Goal: Task Accomplishment & Management: Use online tool/utility

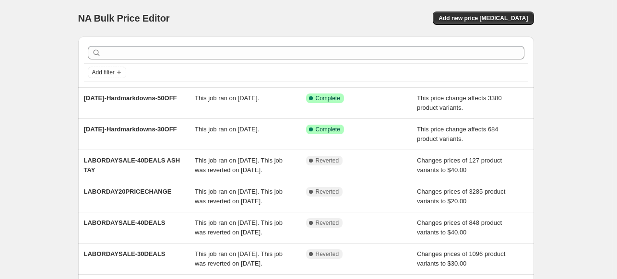
click at [579, 120] on div "NA Bulk Price Editor. This page is ready NA Bulk Price Editor Add new price cha…" at bounding box center [306, 247] width 612 height 494
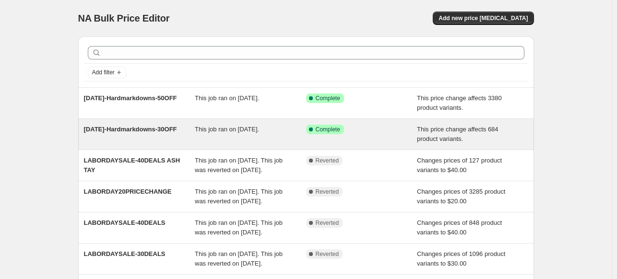
click at [135, 143] on div "[DATE]-Hardmarkdowns-30OFF" at bounding box center [139, 134] width 111 height 19
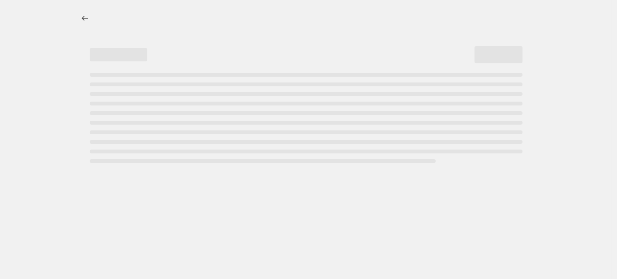
select select "pcap"
select select "no_change"
select select "tag"
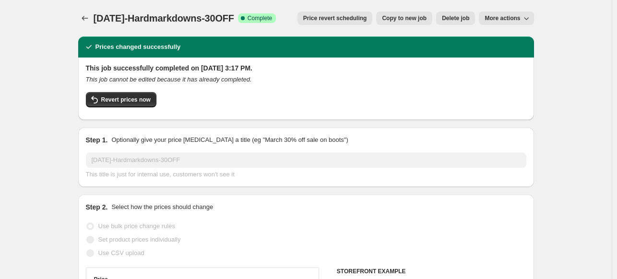
click at [513, 20] on span "More actions" at bounding box center [502, 18] width 35 height 8
click at [424, 20] on span "Copy to new job" at bounding box center [404, 18] width 45 height 8
select select "pcap"
select select "no_change"
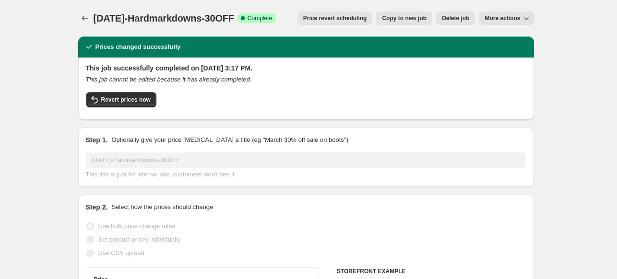
select select "tag"
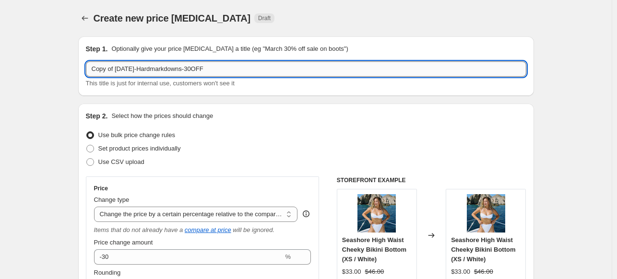
click at [169, 74] on input "Copy of 09.02.2025-Hardmarkdowns-30OFF" at bounding box center [306, 68] width 440 height 15
drag, startPoint x: 230, startPoint y: 70, endPoint x: 73, endPoint y: 69, distance: 156.4
paste input "END-OF-SUMMER-SALE"
click at [234, 72] on input "[DATE] END-OF-SUMMER-SALE-30OFF" at bounding box center [306, 68] width 440 height 15
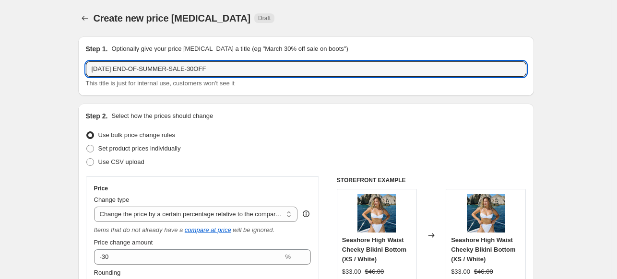
type input "[DATE] END-OF-SUMMER-SALE-30OFF"
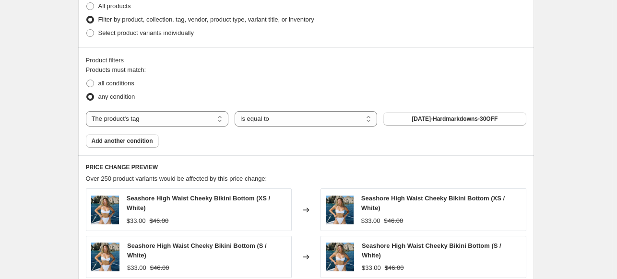
scroll to position [576, 0]
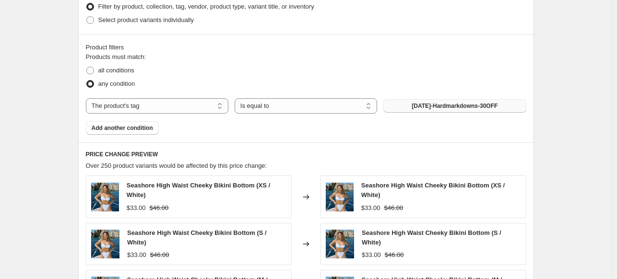
click at [434, 102] on span "09.02.2025-Hardmarkdowns-30OFF" at bounding box center [455, 106] width 86 height 8
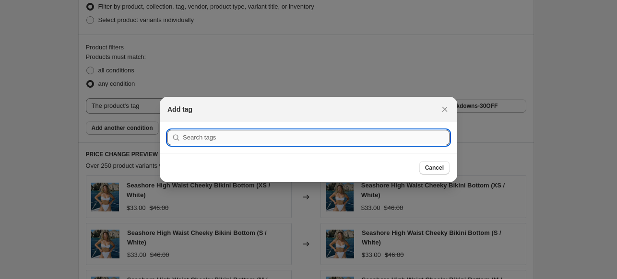
click at [313, 134] on input ":r43:" at bounding box center [316, 137] width 267 height 15
paste input "END-OF-SUMMER-SALE-30OFF"
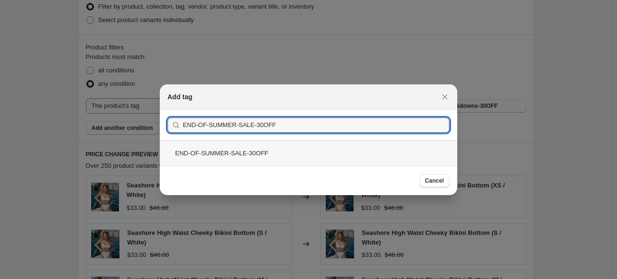
type input "END-OF-SUMMER-SALE-30OFF"
click at [255, 149] on div "END-OF-SUMMER-SALE-30OFF" at bounding box center [308, 153] width 297 height 25
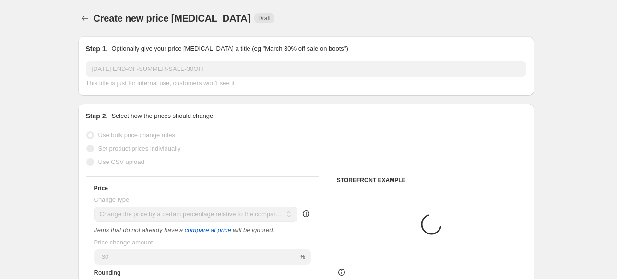
scroll to position [576, 0]
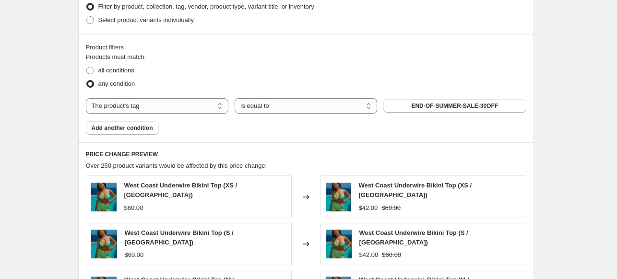
click at [557, 94] on div "Create new price change job. This page is ready Create new price change job Dra…" at bounding box center [306, 4] width 612 height 1160
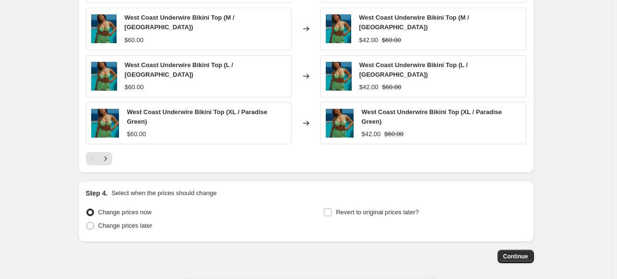
scroll to position [859, 0]
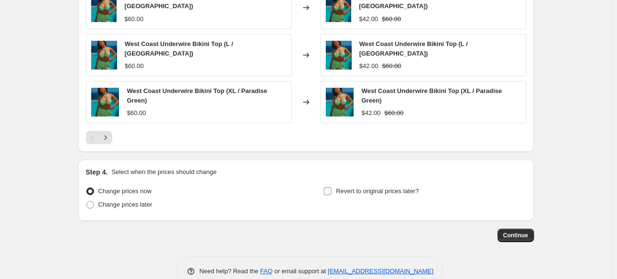
click at [378, 188] on span "Revert to original prices later?" at bounding box center [377, 191] width 83 height 7
click at [331, 188] on input "Revert to original prices later?" at bounding box center [328, 192] width 8 height 8
checkbox input "true"
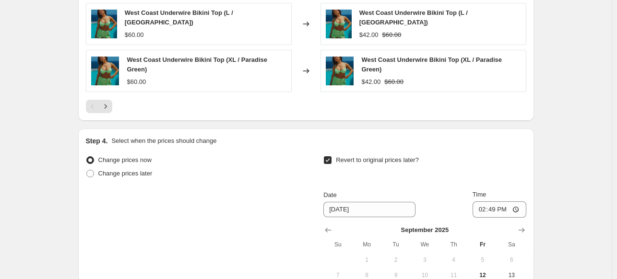
scroll to position [955, 0]
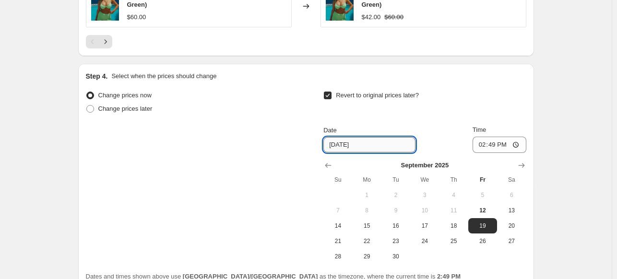
click at [361, 137] on input "9/19/2025" at bounding box center [369, 144] width 92 height 15
click at [343, 137] on input "9/19/2025" at bounding box center [369, 144] width 92 height 15
type input "9/30/2025"
click at [497, 137] on input "14:49" at bounding box center [500, 145] width 54 height 16
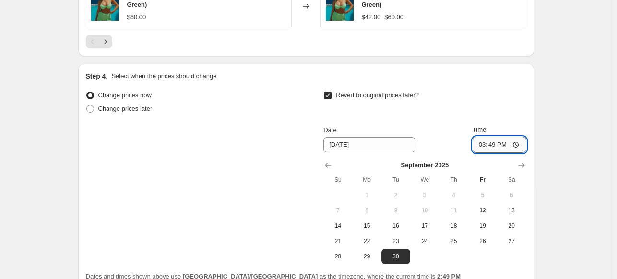
type input "15:00"
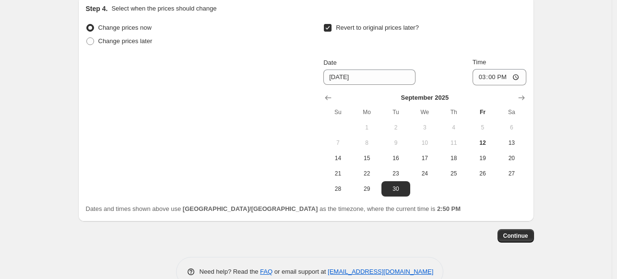
scroll to position [975, 0]
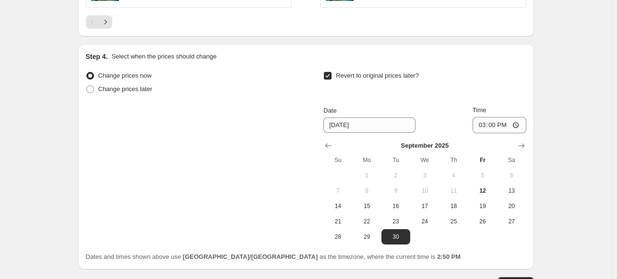
click at [526, 277] on button "Continue" at bounding box center [515, 283] width 36 height 13
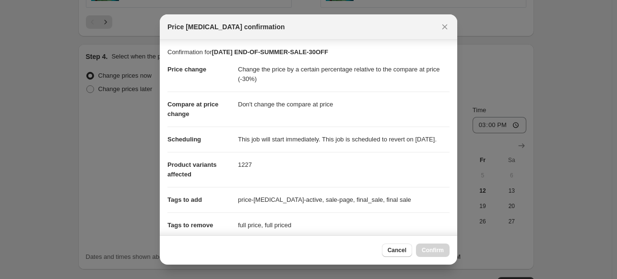
scroll to position [187, 0]
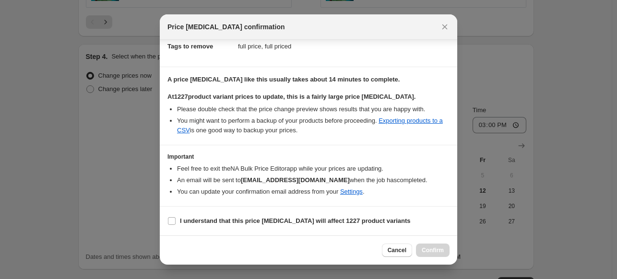
drag, startPoint x: 212, startPoint y: 226, endPoint x: 226, endPoint y: 212, distance: 20.4
click at [212, 226] on span "I understand that this price change job will affect 1227 product variants" at bounding box center [295, 221] width 231 height 10
click at [176, 225] on input "I understand that this price change job will affect 1227 product variants" at bounding box center [172, 221] width 8 height 8
checkbox input "true"
click at [429, 256] on button "Confirm" at bounding box center [433, 250] width 34 height 13
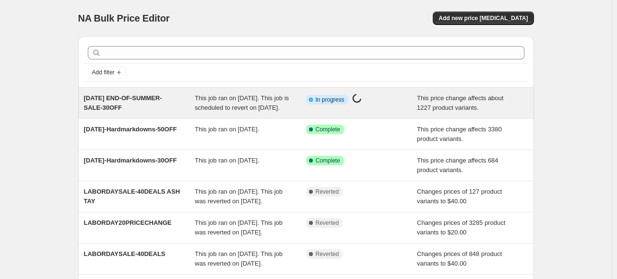
click at [180, 113] on div "[DATE] END-OF-SUMMER-SALE-30OFF" at bounding box center [139, 103] width 111 height 19
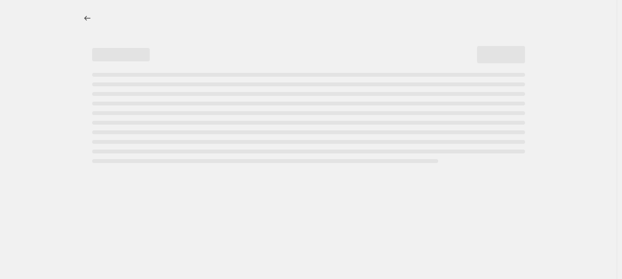
select select "pcap"
select select "no_change"
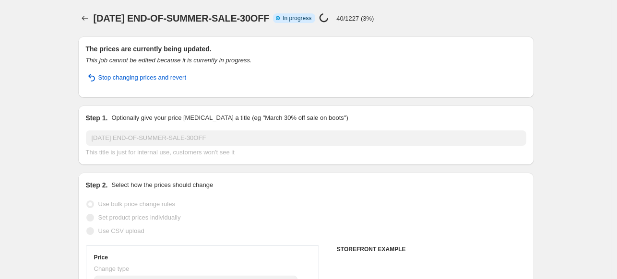
select select "tag"
click at [89, 17] on icon "Price change jobs" at bounding box center [85, 18] width 10 height 10
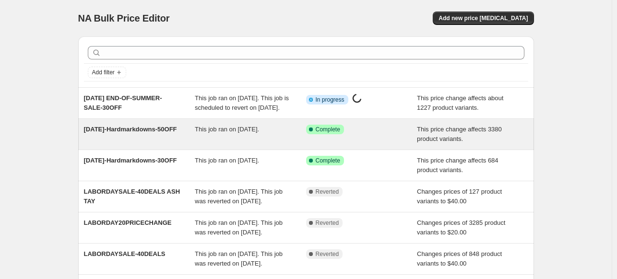
click at [165, 144] on div "09.02.2025-Hardmarkdowns-50OFF" at bounding box center [139, 134] width 111 height 19
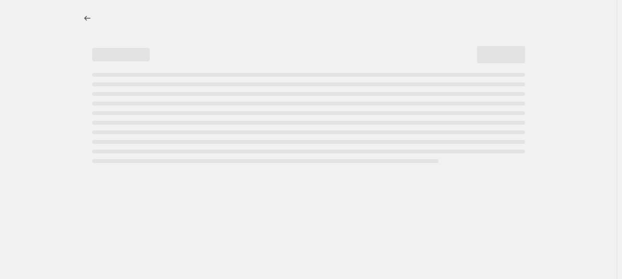
select select "pcap"
select select "no_change"
select select "tag"
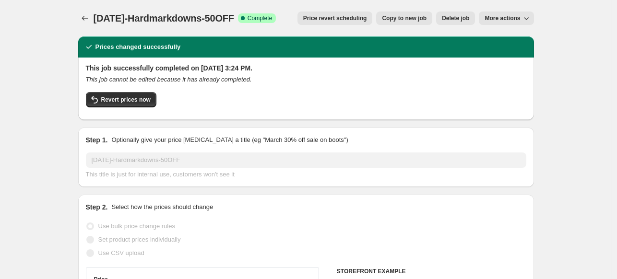
click at [413, 17] on span "Copy to new job" at bounding box center [404, 18] width 45 height 8
select select "pcap"
select select "no_change"
select select "tag"
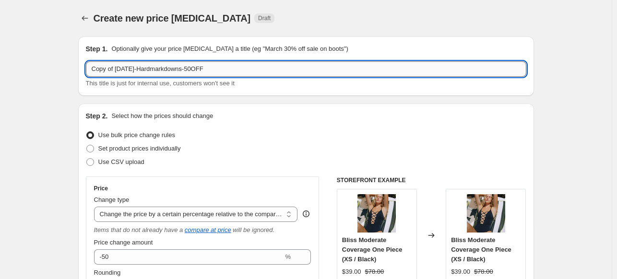
click at [148, 68] on input "Copy of 09.02.2025-Hardmarkdowns-50OFF" at bounding box center [306, 68] width 440 height 15
paste input "END-OF-SUMMER-SALE-50OFF"
click at [124, 68] on input "Copy of 09.02.2025 END-OF-SUMMER-SALE-50OFF" at bounding box center [306, 68] width 440 height 15
drag, startPoint x: 117, startPoint y: 71, endPoint x: 17, endPoint y: 66, distance: 99.9
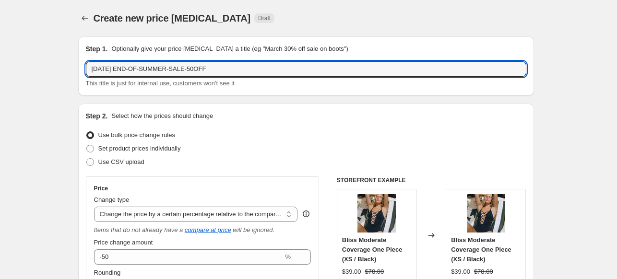
type input "09.12.2025 END-OF-SUMMER-SALE-50OFF"
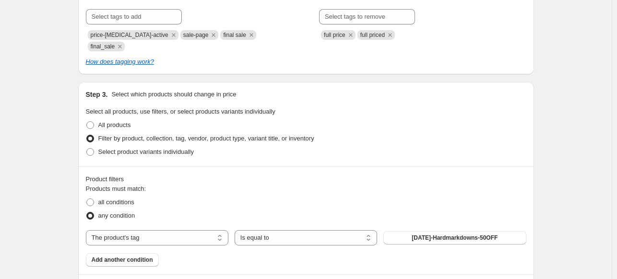
scroll to position [576, 0]
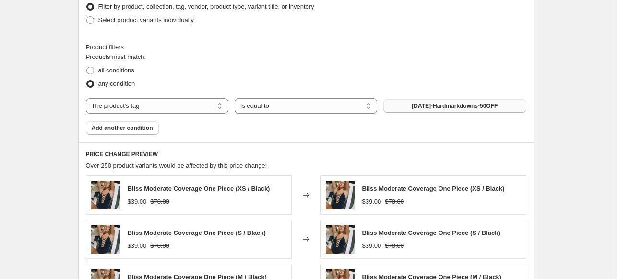
click at [438, 99] on button "[DATE]-Hardmarkdowns-50OFF" at bounding box center [454, 105] width 142 height 13
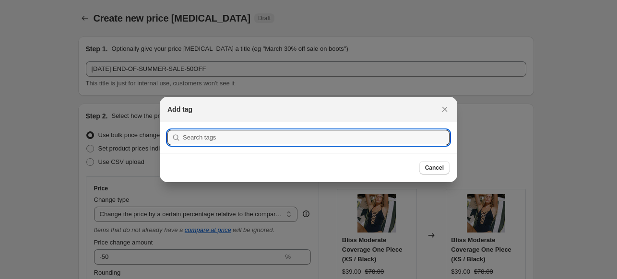
scroll to position [0, 0]
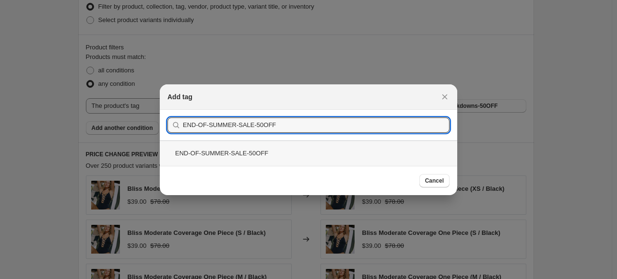
type input "END-OF-SUMMER-SALE-50OFF"
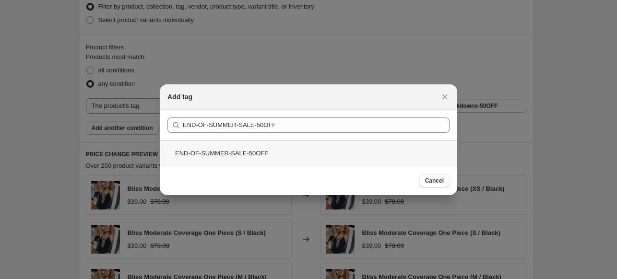
click at [283, 158] on div "END-OF-SUMMER-SALE-50OFF" at bounding box center [308, 153] width 297 height 25
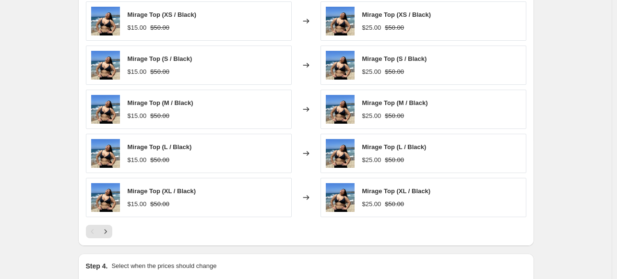
scroll to position [853, 0]
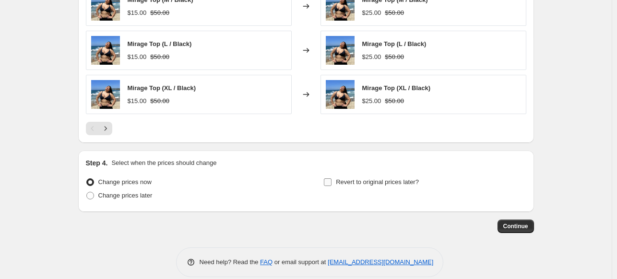
click at [390, 178] on span "Revert to original prices later?" at bounding box center [377, 181] width 83 height 7
click at [331, 178] on input "Revert to original prices later?" at bounding box center [328, 182] width 8 height 8
checkbox input "true"
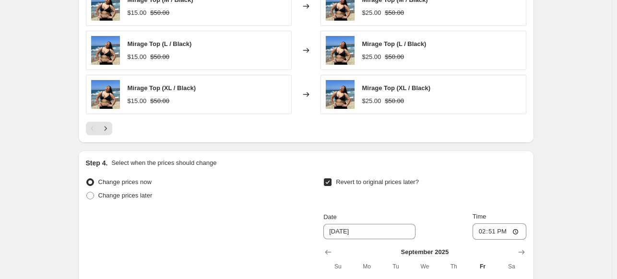
scroll to position [997, 0]
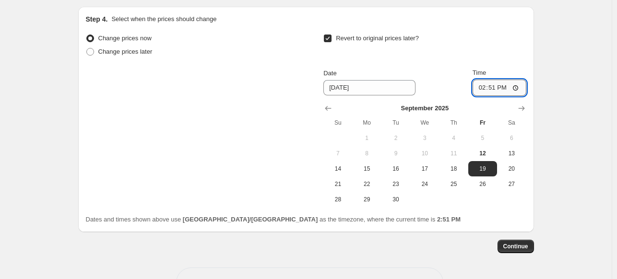
click at [481, 80] on input "14:51" at bounding box center [500, 88] width 54 height 16
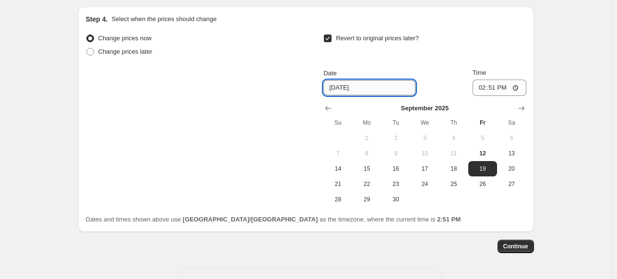
click at [334, 80] on input "9/19/2025" at bounding box center [369, 87] width 92 height 15
click at [336, 80] on input "9/19/2025" at bounding box center [369, 87] width 92 height 15
click at [339, 80] on input "9/19/2025" at bounding box center [369, 87] width 92 height 15
click at [395, 196] on span "30" at bounding box center [395, 200] width 21 height 8
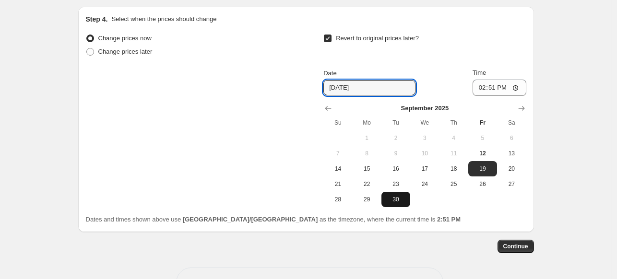
type input "9/30/2025"
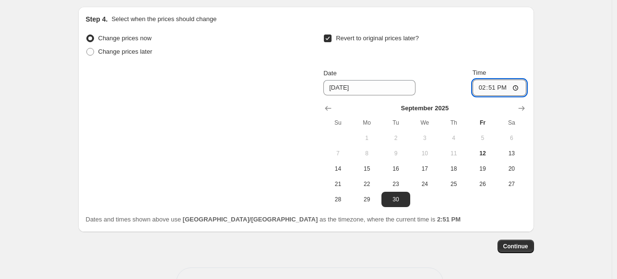
click at [491, 80] on input "14:51" at bounding box center [500, 88] width 54 height 16
click at [486, 80] on input "14:51" at bounding box center [500, 88] width 54 height 16
type input "15:00"
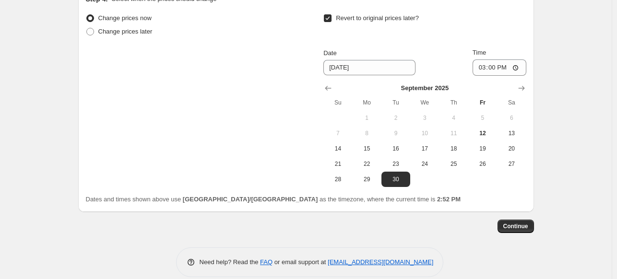
scroll to position [969, 0]
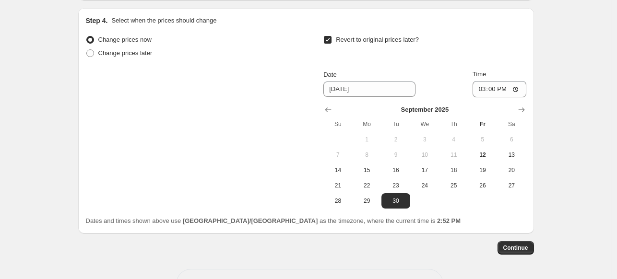
scroll to position [1017, 0]
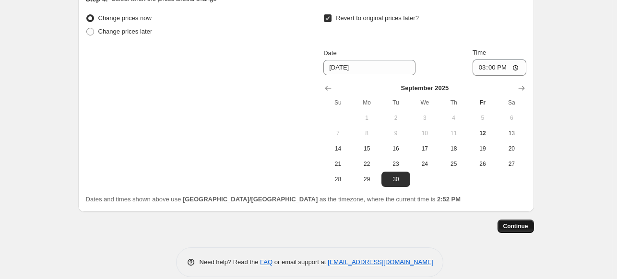
click at [523, 223] on span "Continue" at bounding box center [515, 227] width 25 height 8
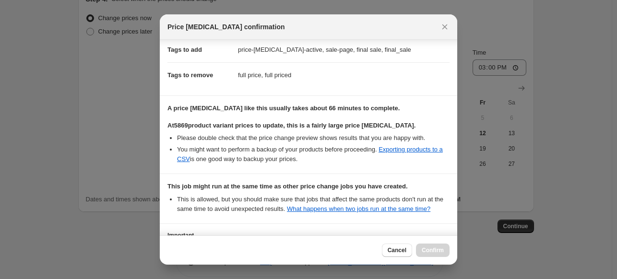
scroll to position [246, 0]
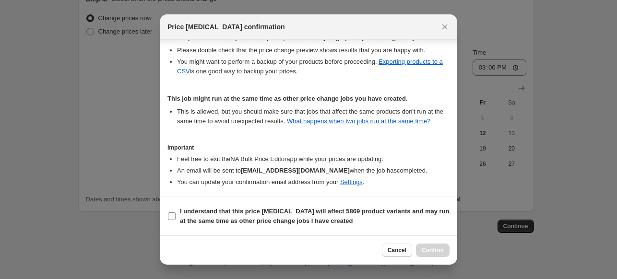
click at [248, 218] on b "I understand that this price change job will affect 5869 product variants and m…" at bounding box center [315, 216] width 270 height 17
click at [176, 218] on input "I understand that this price change job will affect 5869 product variants and m…" at bounding box center [172, 217] width 8 height 8
checkbox input "true"
drag, startPoint x: 438, startPoint y: 253, endPoint x: 262, endPoint y: 259, distance: 175.7
click at [262, 259] on div "Cancel Confirm" at bounding box center [308, 250] width 297 height 29
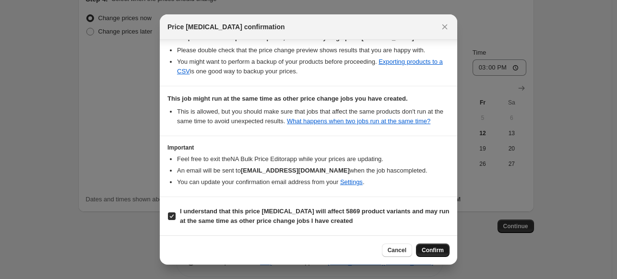
click at [447, 249] on button "Confirm" at bounding box center [433, 250] width 34 height 13
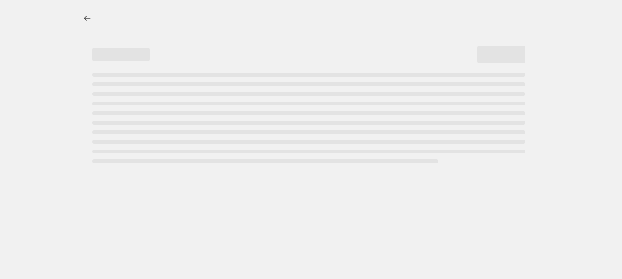
select select "pcap"
select select "no_change"
select select "tag"
select select "pcap"
select select "no_change"
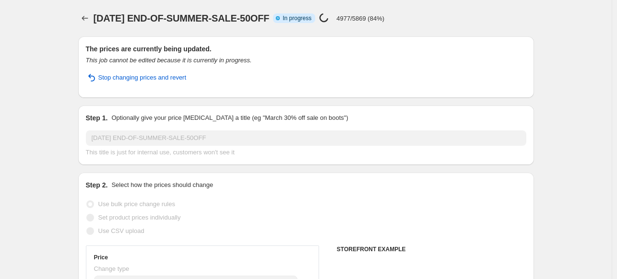
select select "tag"
click at [90, 17] on icon "Price change jobs" at bounding box center [85, 18] width 10 height 10
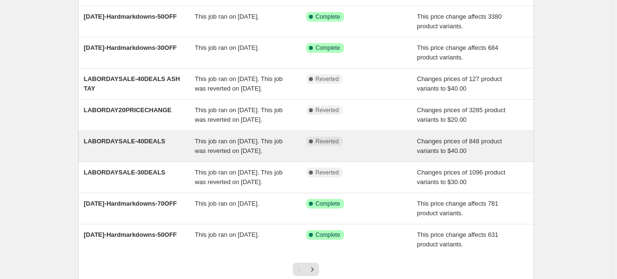
scroll to position [192, 0]
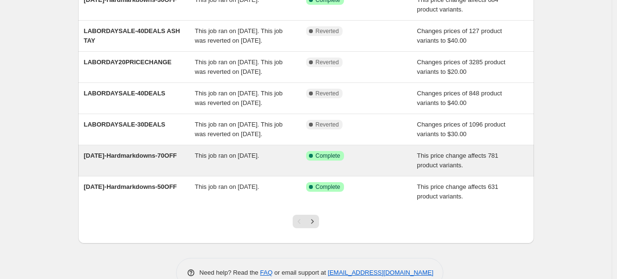
click at [150, 159] on span "07.18.25-Hardmarkdowns-70OFF" at bounding box center [130, 155] width 93 height 7
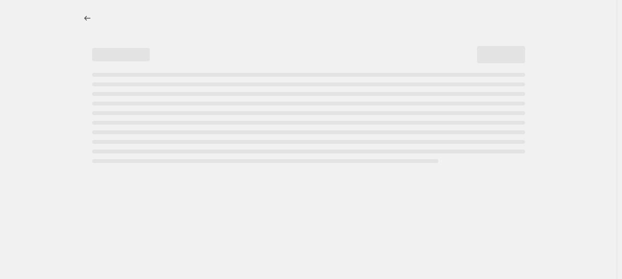
select select "pcap"
select select "no_change"
select select "tag"
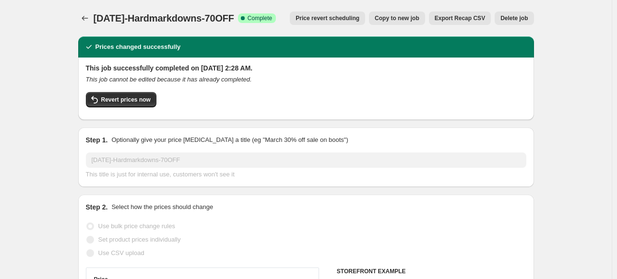
click at [397, 20] on span "Copy to new job" at bounding box center [397, 18] width 45 height 8
select select "pcap"
select select "no_change"
select select "tag"
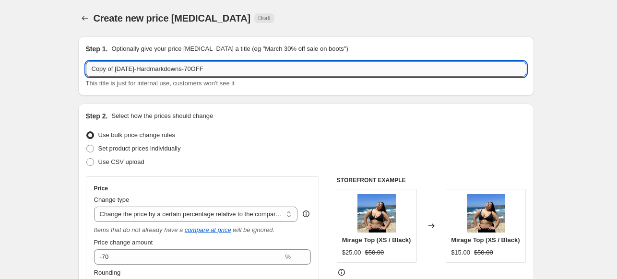
click at [142, 68] on input "Copy of 07.18.25-Hardmarkdowns-70OFF" at bounding box center [306, 68] width 440 height 15
click at [277, 65] on input "Copy of 07.18.25-Hardmarkdowns-70OFF" at bounding box center [306, 68] width 440 height 15
paste input "END-OF-SUMMER-SALE"
type input "70OFF-HARD-MARKDOWN"
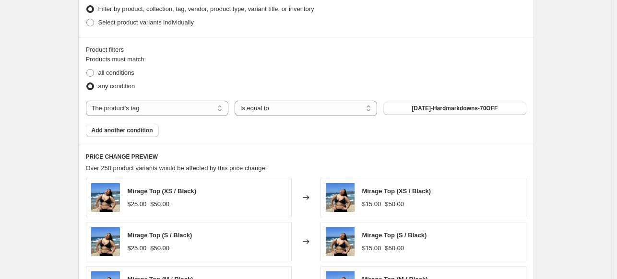
scroll to position [624, 0]
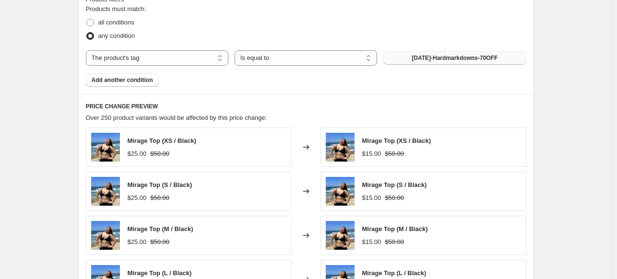
click at [429, 54] on span "07.18.25-Hardmarkdowns-70OFF" at bounding box center [455, 58] width 86 height 8
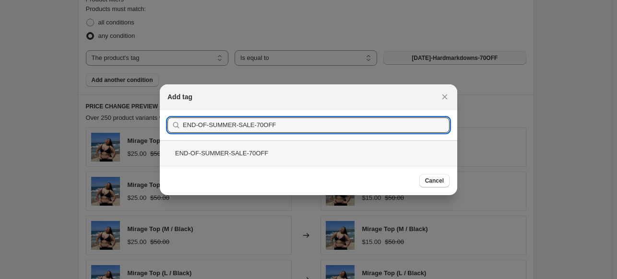
type input "END-OF-SUMMER-SALE-70OFF"
click at [284, 143] on div "END-OF-SUMMER-SALE-70OFF" at bounding box center [308, 153] width 297 height 25
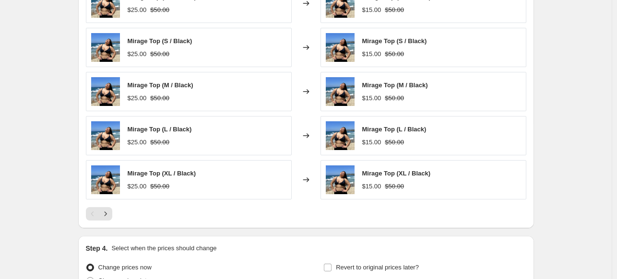
scroll to position [853, 0]
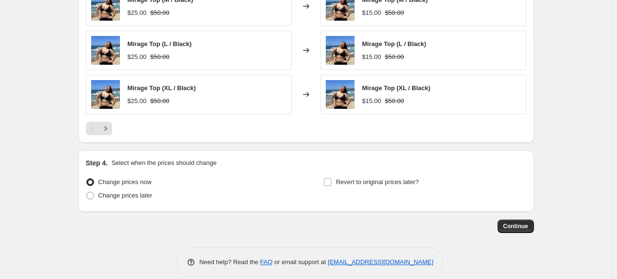
drag, startPoint x: 514, startPoint y: 212, endPoint x: 572, endPoint y: 121, distance: 107.7
click at [531, 220] on button "Continue" at bounding box center [515, 226] width 36 height 13
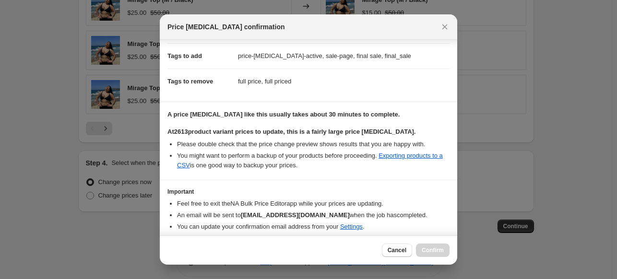
scroll to position [177, 0]
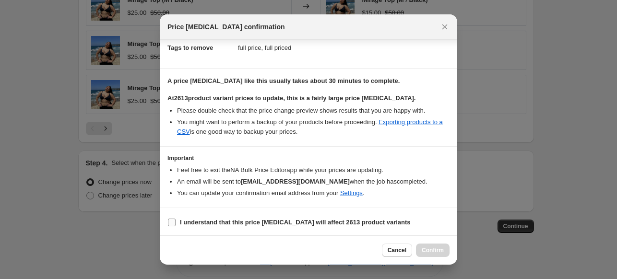
click at [263, 221] on b "I understand that this price change job will affect 2613 product variants" at bounding box center [295, 222] width 231 height 7
click at [176, 221] on input "I understand that this price change job will affect 2613 product variants" at bounding box center [172, 223] width 8 height 8
checkbox input "true"
drag, startPoint x: 430, startPoint y: 253, endPoint x: 401, endPoint y: 151, distance: 105.8
click at [402, 153] on div "Price change job confirmation Confirmation for 70OFF-HARD-MARKDOWN Price change…" at bounding box center [308, 139] width 297 height 250
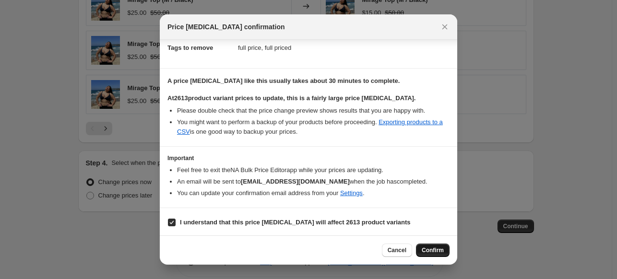
click at [430, 250] on span "Confirm" at bounding box center [433, 251] width 22 height 8
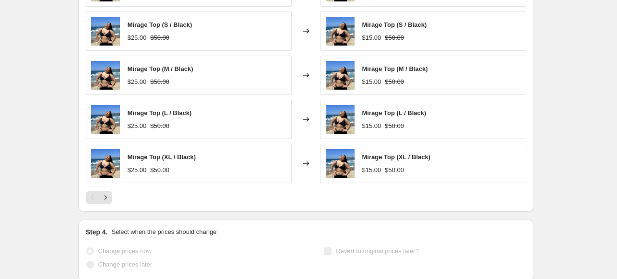
scroll to position [878, 0]
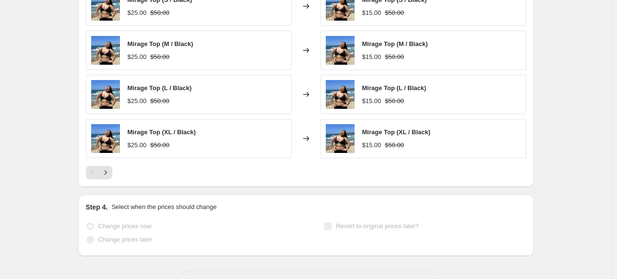
select select "pcap"
select select "no_change"
select select "tag"
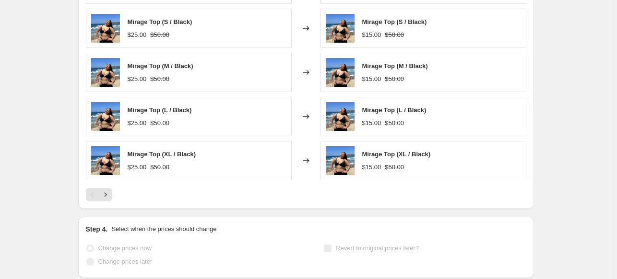
scroll to position [0, 0]
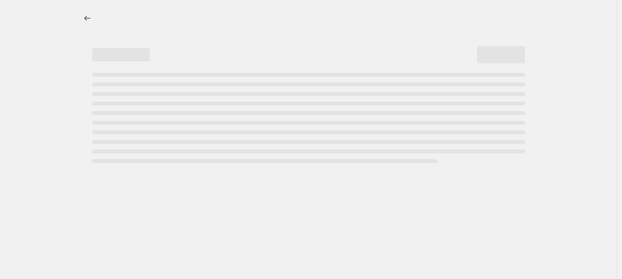
select select "pcap"
select select "no_change"
select select "tag"
